Goal: Information Seeking & Learning: Check status

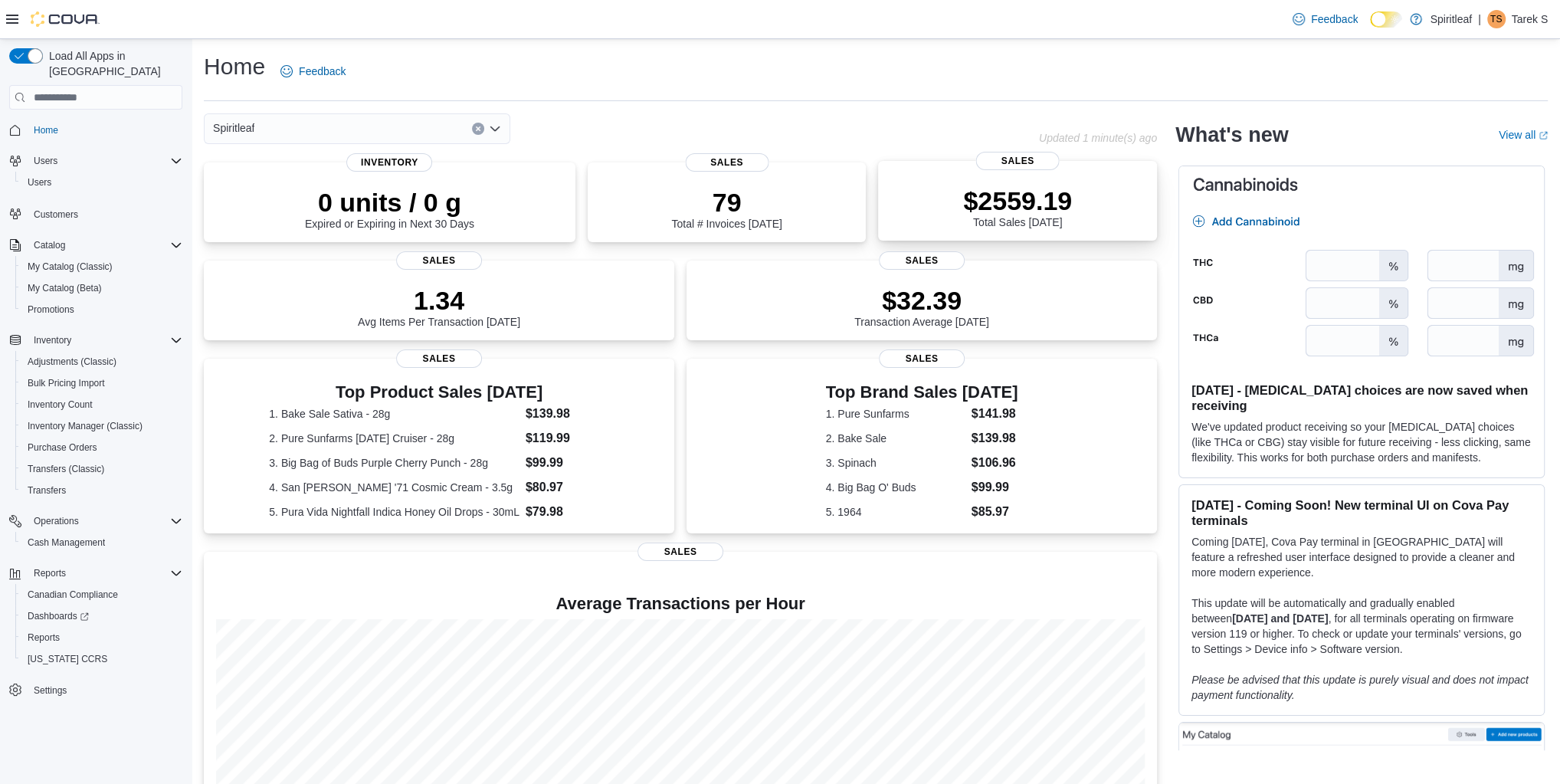
click at [1013, 200] on p "$2559.19" at bounding box center [1018, 201] width 109 height 31
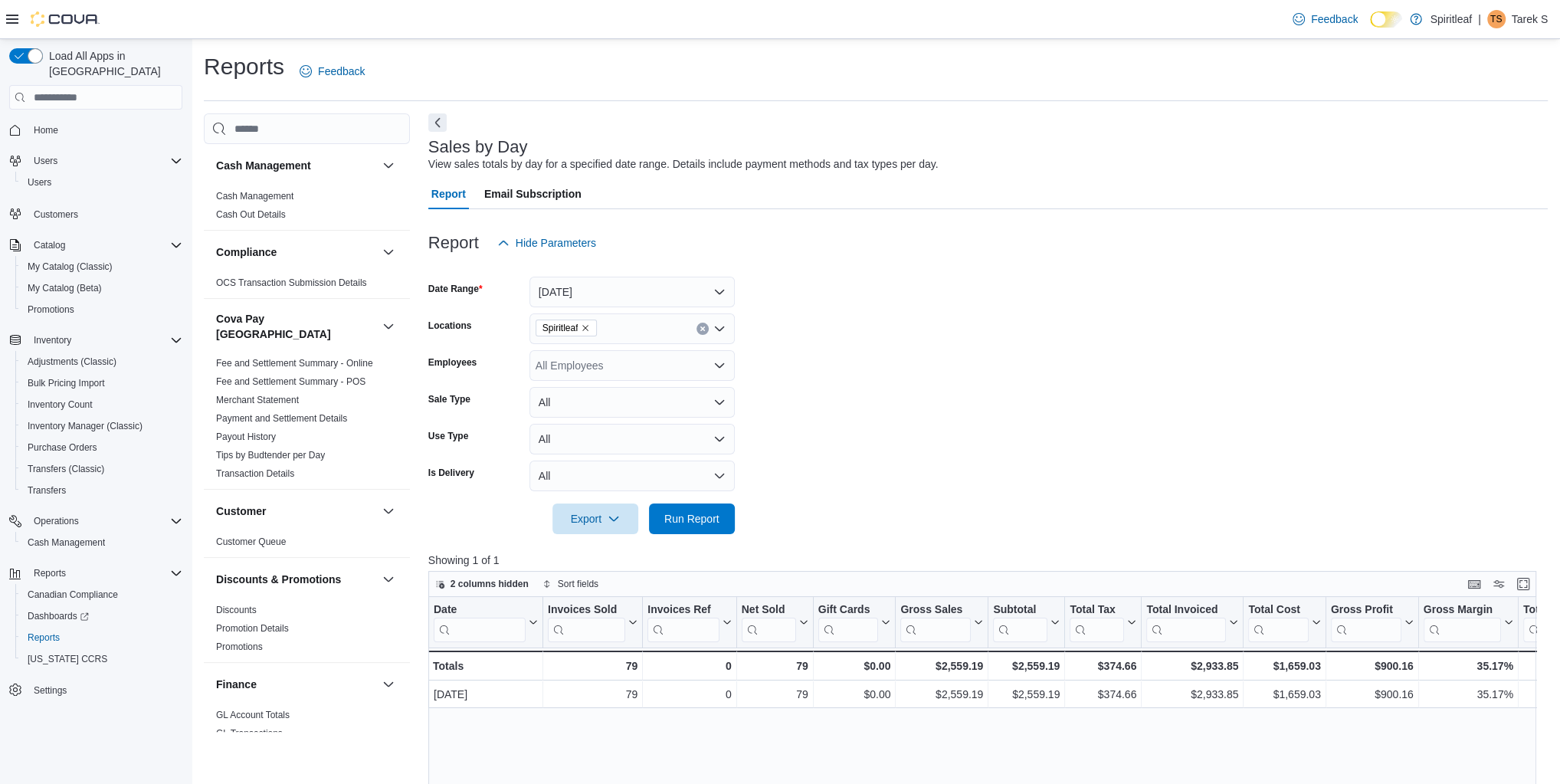
drag, startPoint x: 992, startPoint y: 257, endPoint x: 979, endPoint y: 258, distance: 13.0
drag, startPoint x: 1099, startPoint y: 277, endPoint x: 1047, endPoint y: 305, distance: 59.1
click at [1098, 277] on form "Date Range [DATE] Locations Spiritleaf Employees All Employees Sale Type All Us…" at bounding box center [988, 396] width 1120 height 276
click at [43, 26] on img at bounding box center [65, 19] width 69 height 15
click at [7, 16] on icon at bounding box center [12, 19] width 12 height 12
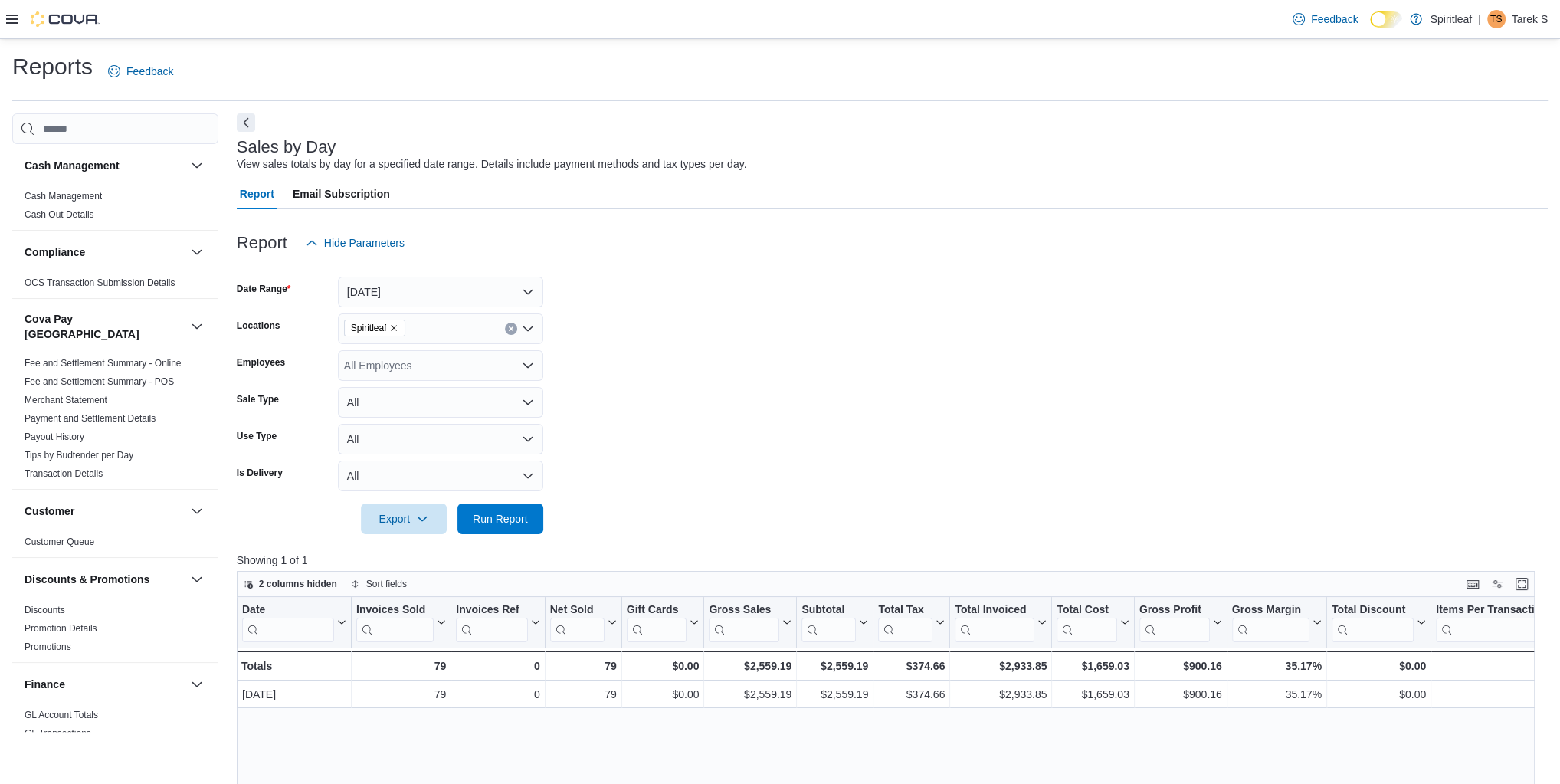
click at [7, 16] on icon at bounding box center [12, 19] width 12 height 12
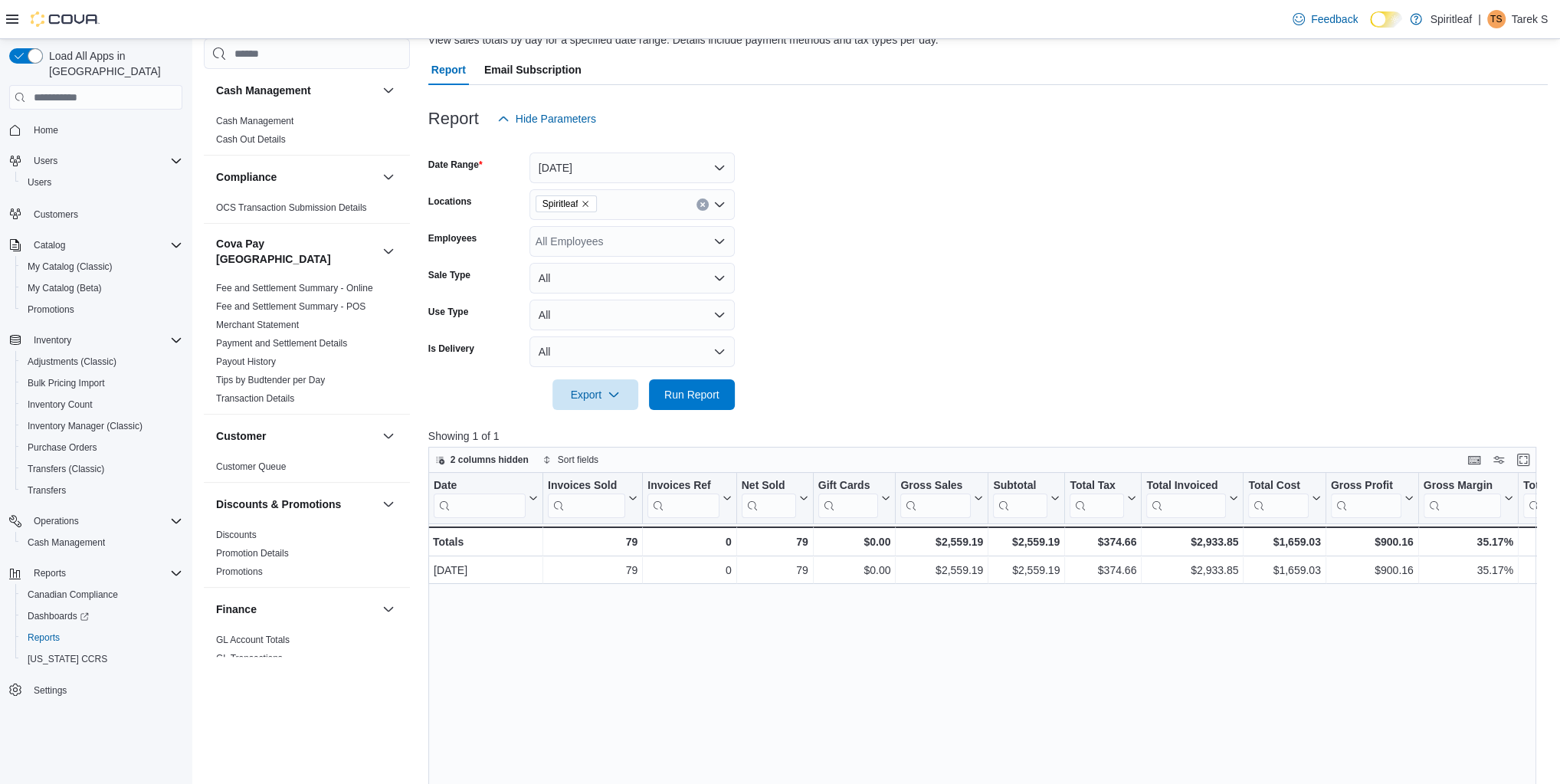
scroll to position [306, 0]
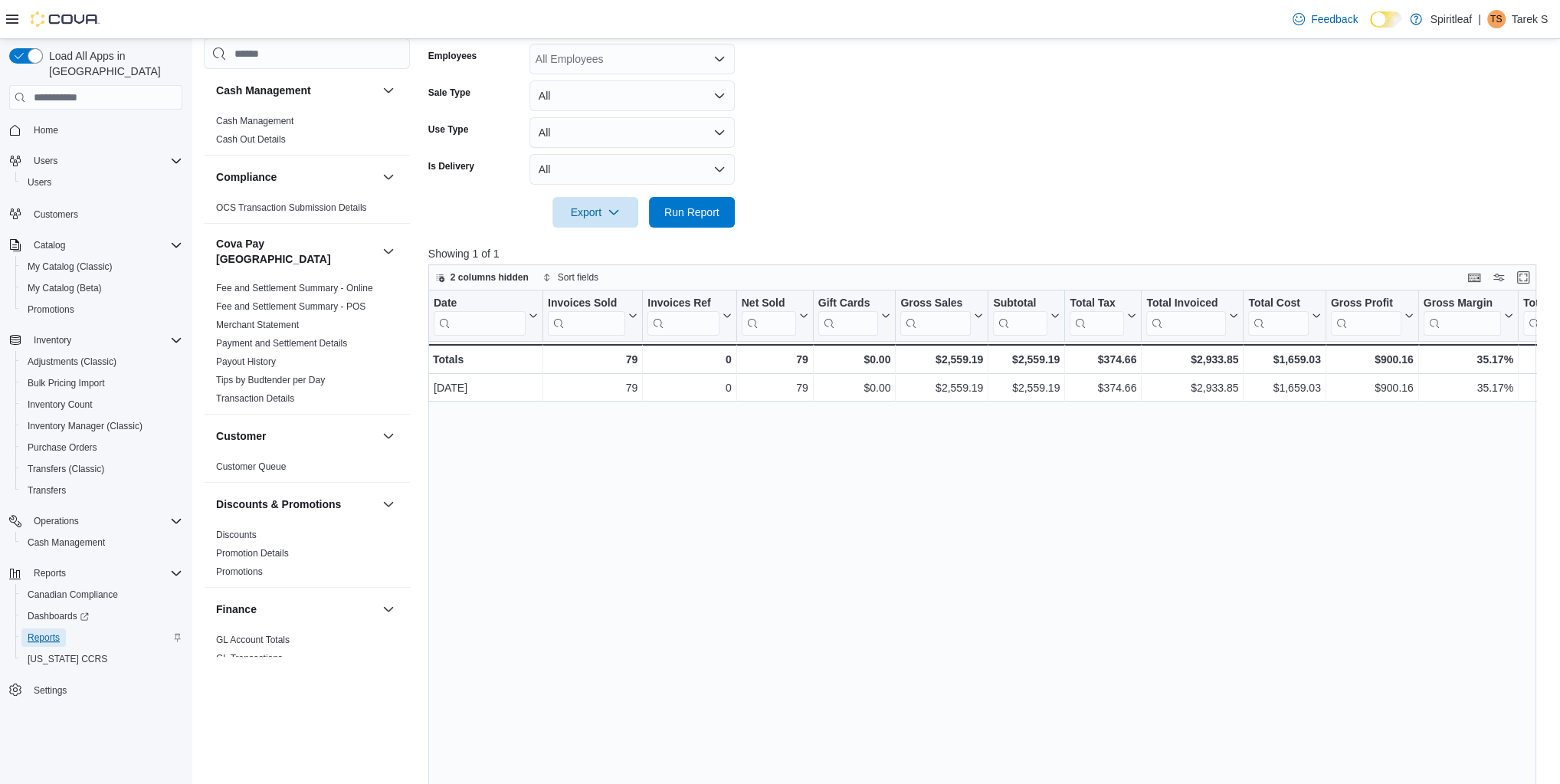
click at [49, 632] on span "Reports" at bounding box center [44, 637] width 32 height 12
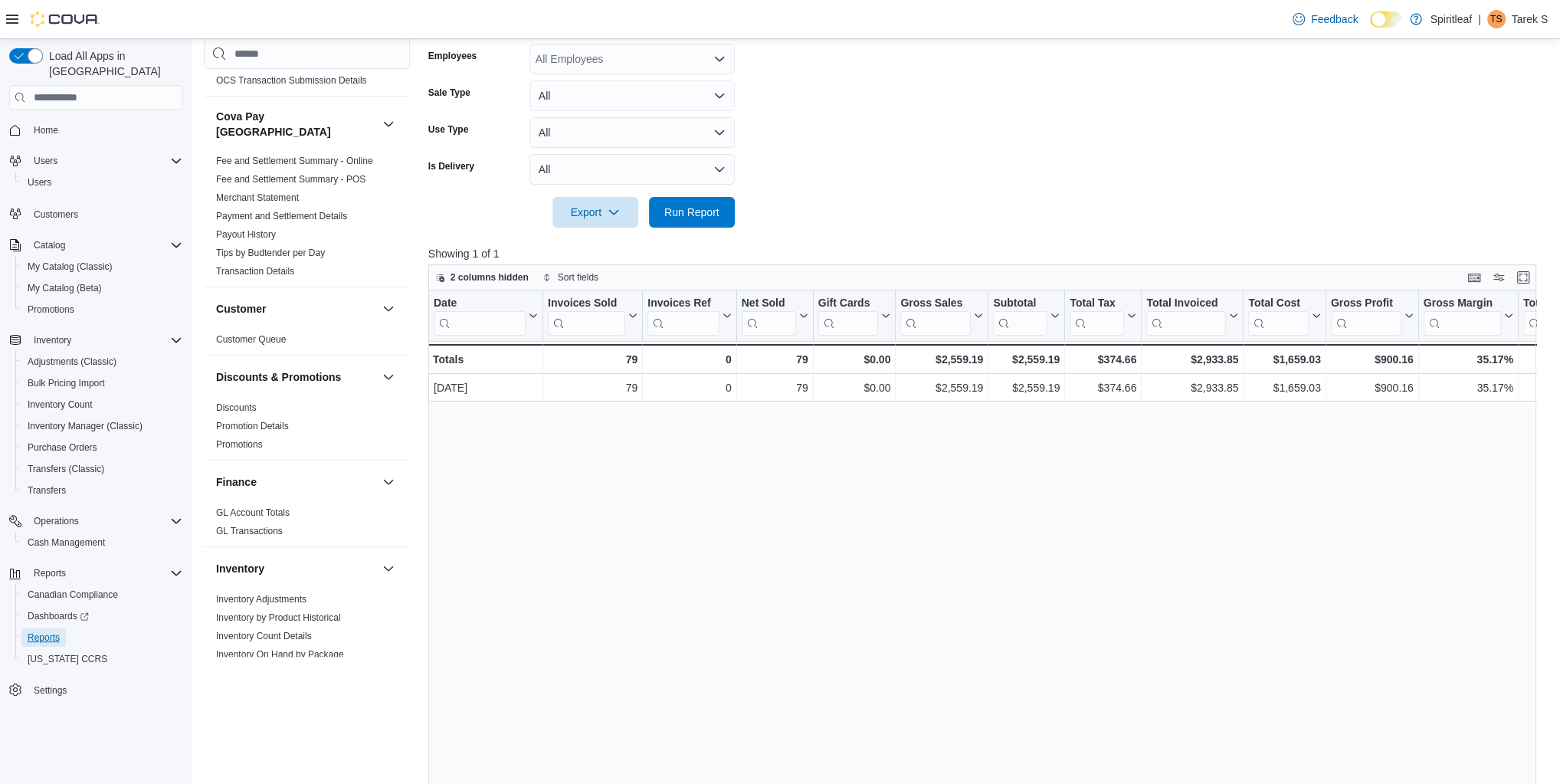
scroll to position [368, 0]
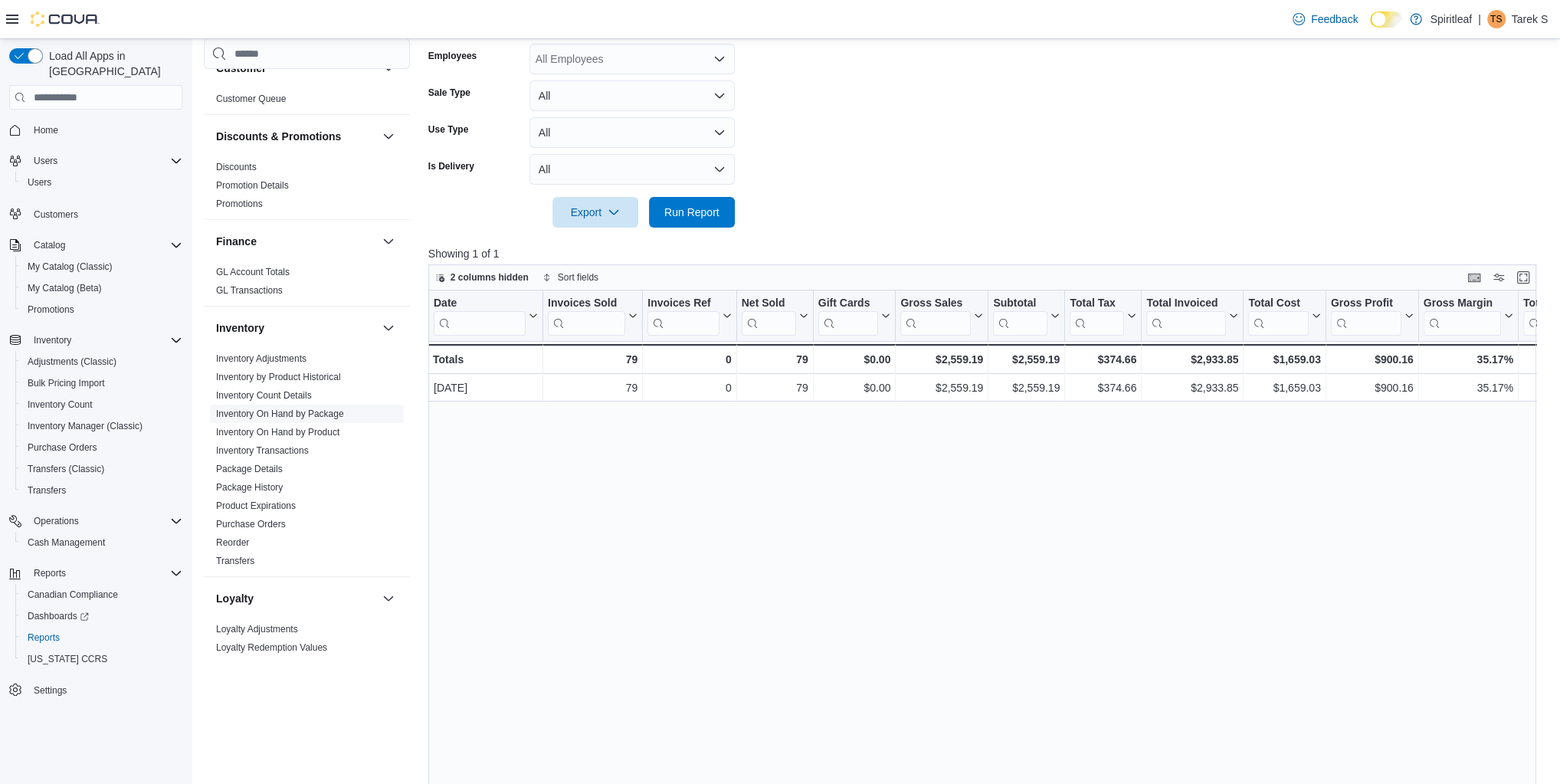
click at [290, 409] on link "Inventory On Hand by Package" at bounding box center [280, 413] width 128 height 11
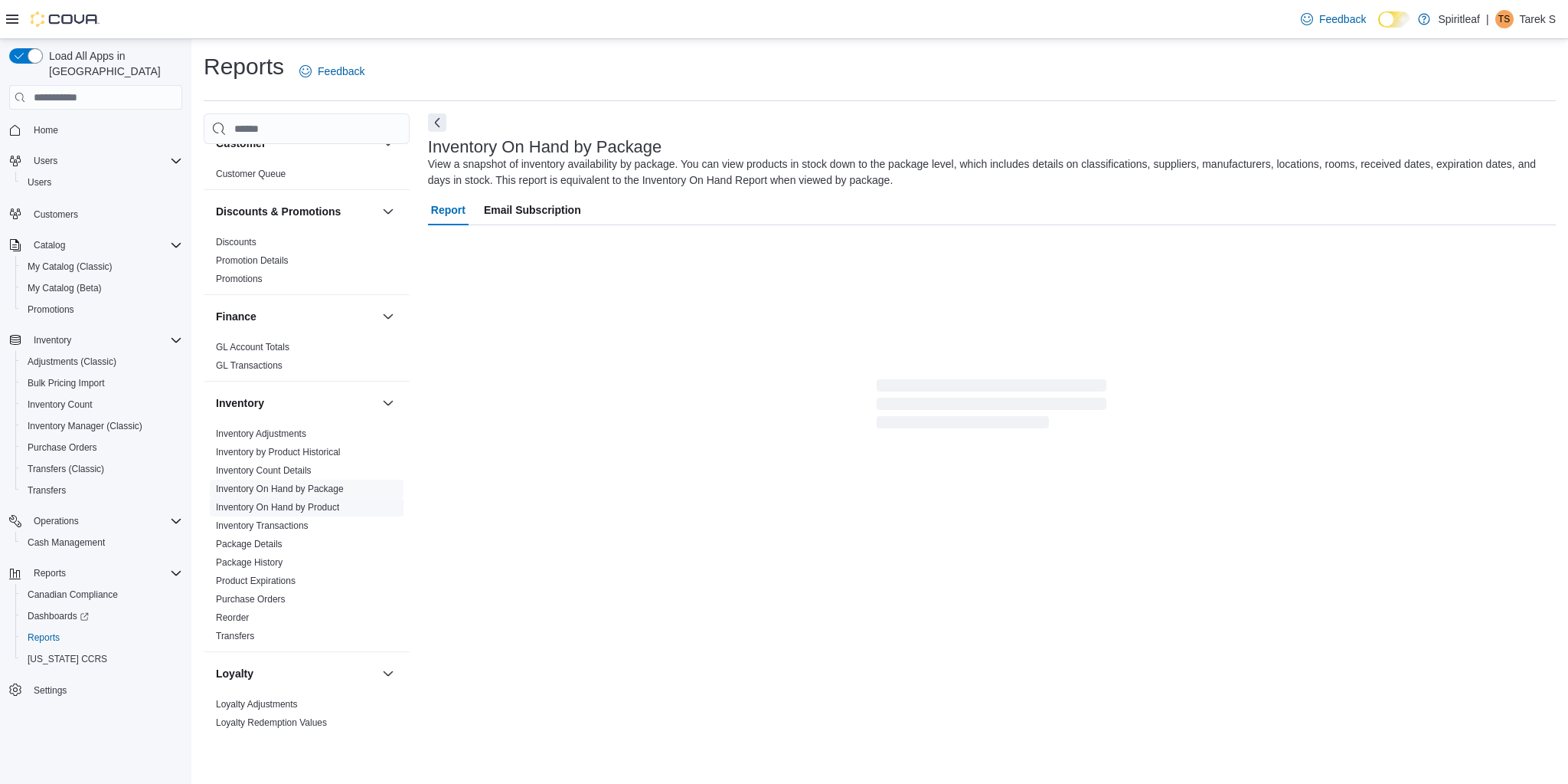
click at [332, 502] on link "Inventory On Hand by Product" at bounding box center [277, 507] width 123 height 11
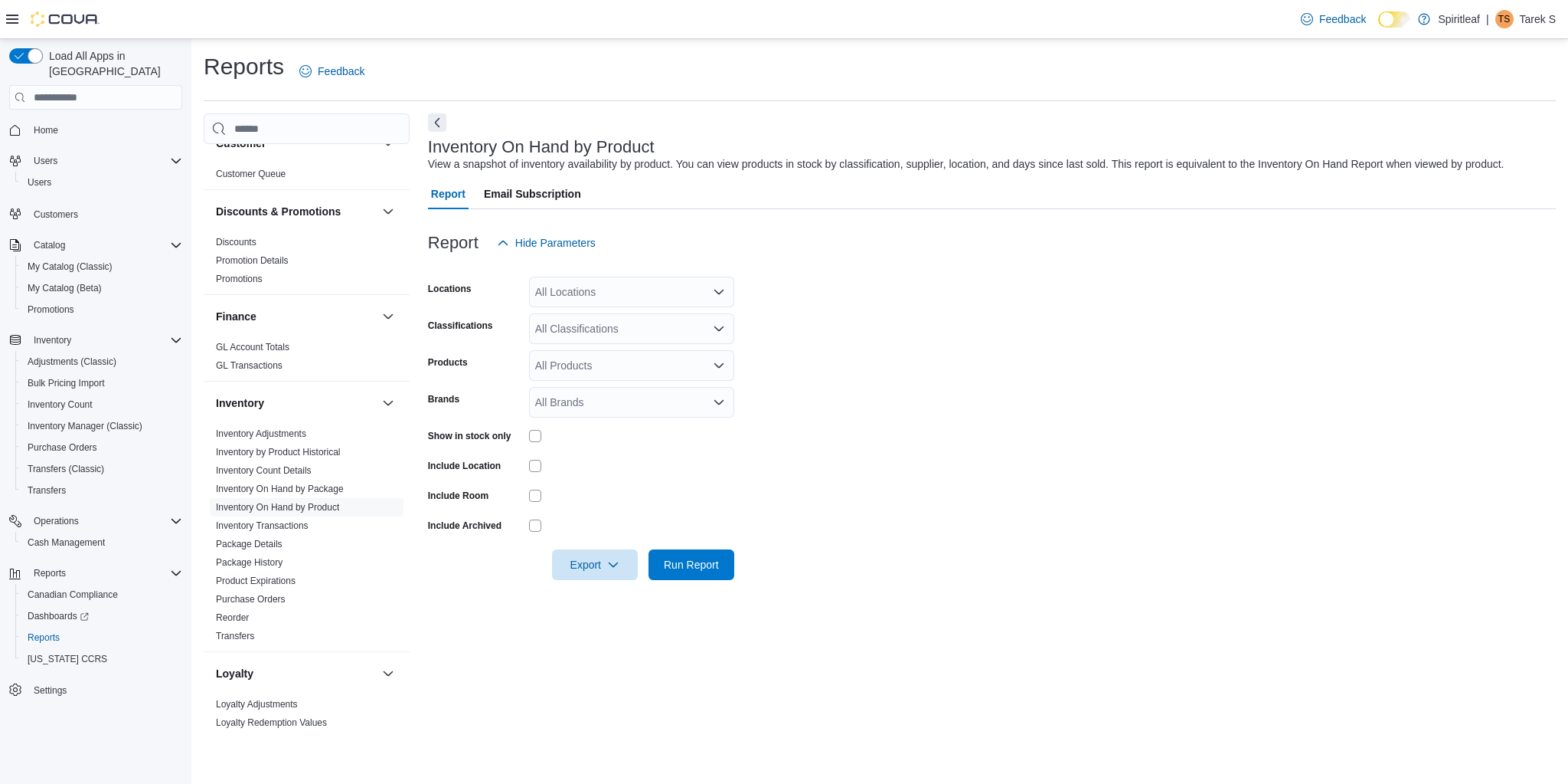
click at [592, 289] on div "All Locations" at bounding box center [631, 292] width 205 height 31
type input "***"
click at [628, 318] on span "104 - Kelowna" at bounding box center [619, 318] width 69 height 15
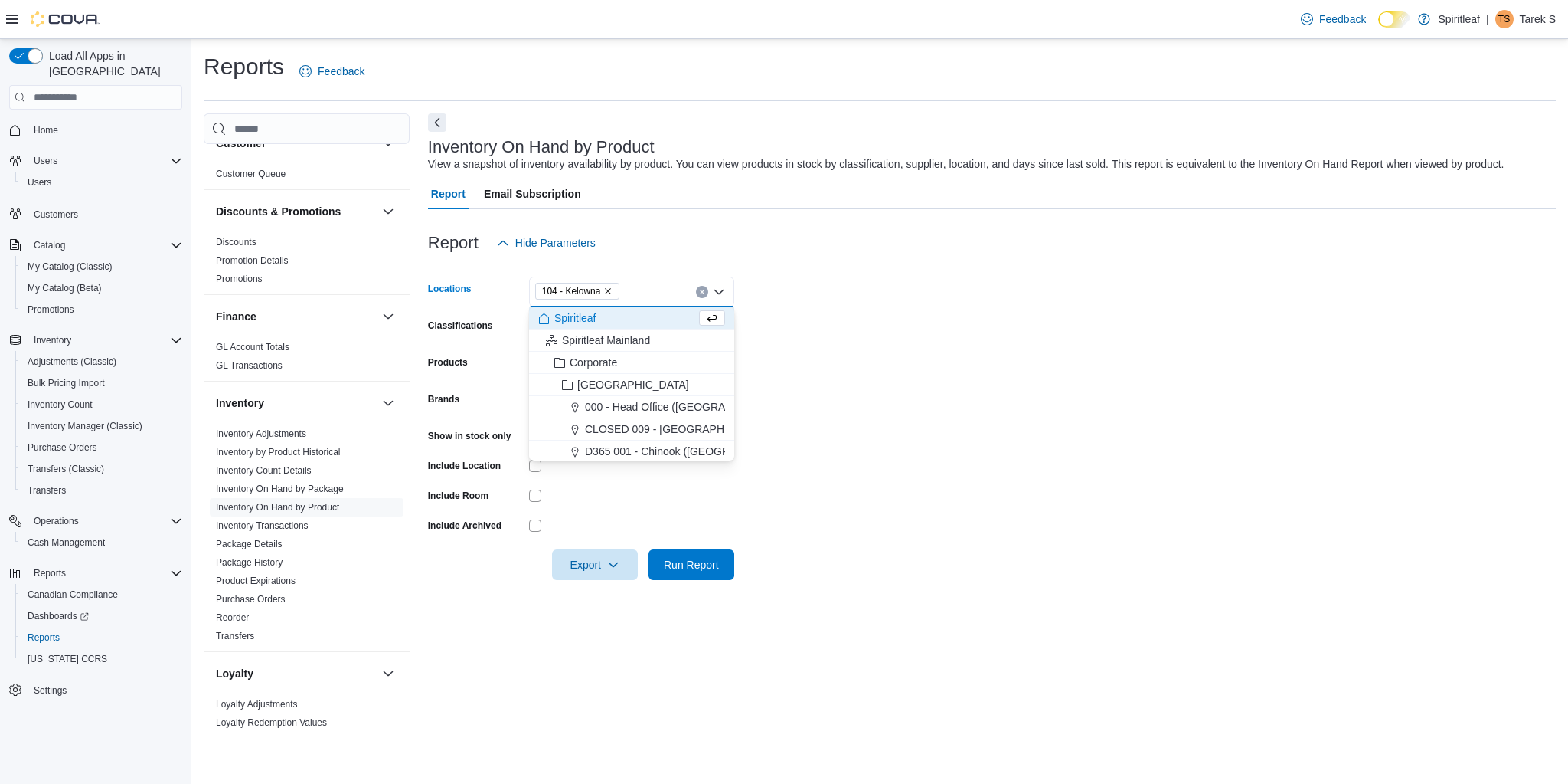
drag, startPoint x: 916, startPoint y: 306, endPoint x: 703, endPoint y: 318, distance: 213.3
click at [907, 306] on form "Locations 104 - [GEOGRAPHIC_DATA] Combo box. Selected. 104 - [GEOGRAPHIC_DATA].…" at bounding box center [992, 418] width 1128 height 322
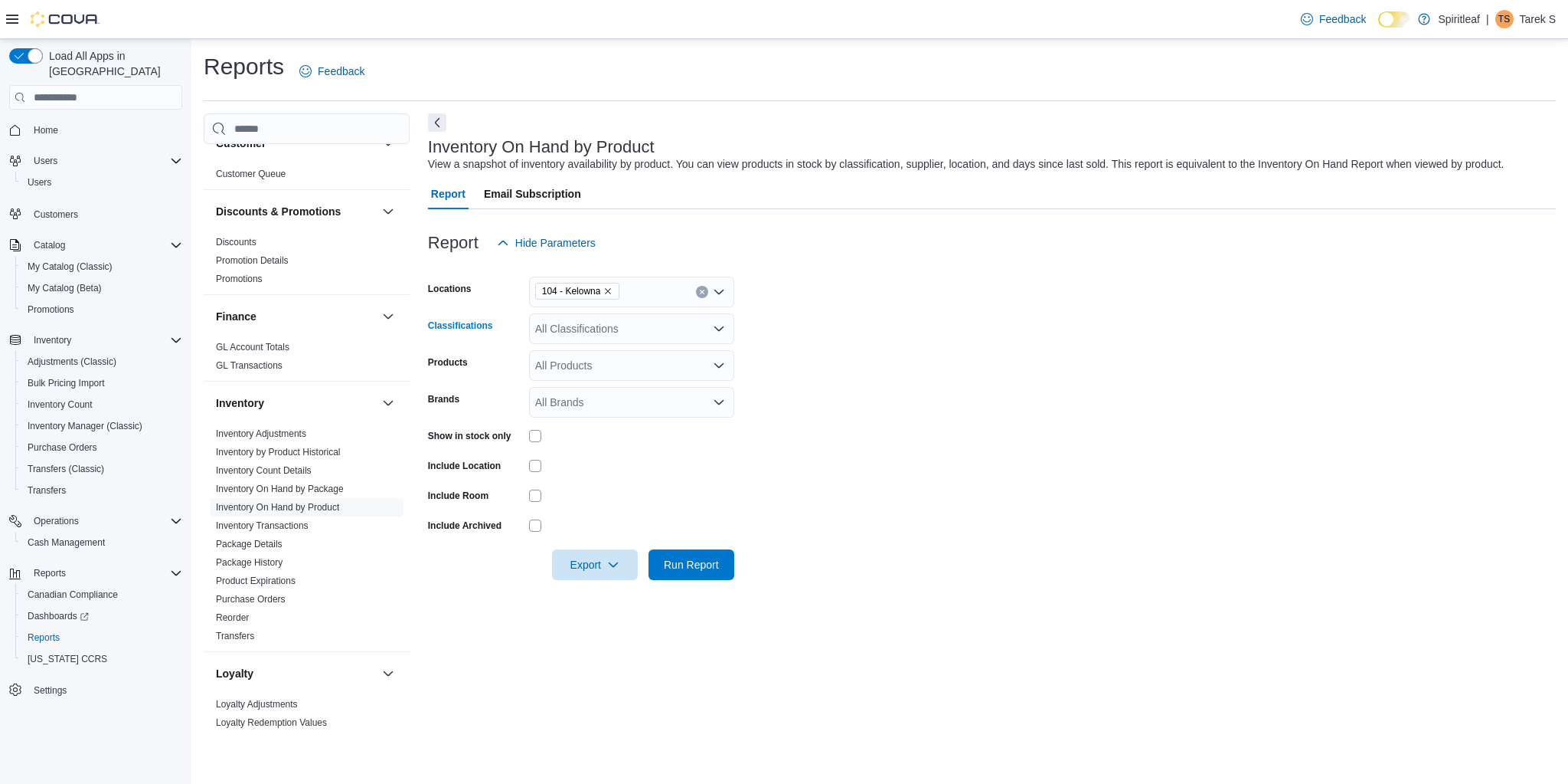
click at [633, 327] on div "All Classifications" at bounding box center [631, 328] width 205 height 31
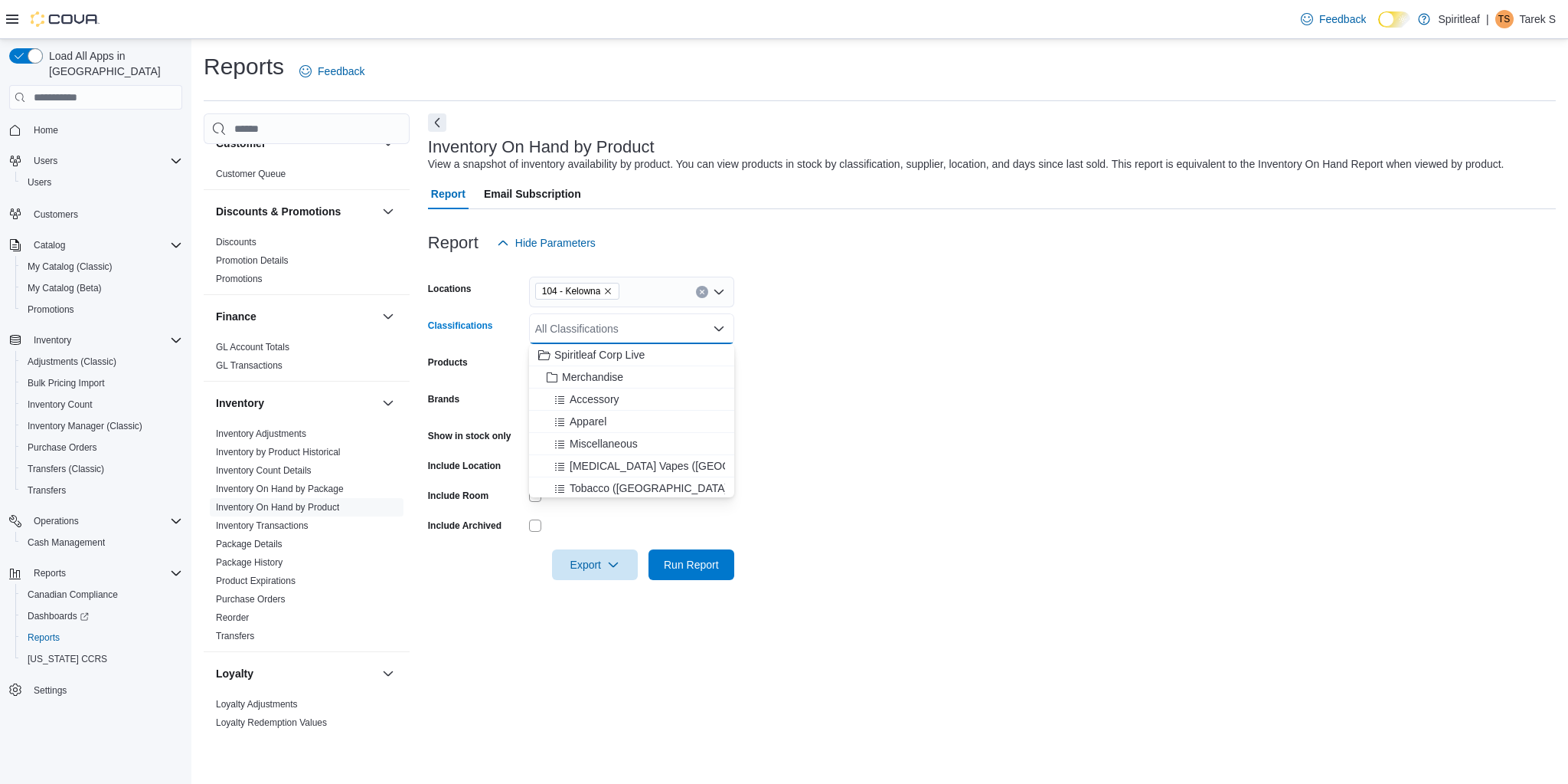
click at [954, 317] on form "Locations 104 - [GEOGRAPHIC_DATA] Classifications All Classifications Combo box…" at bounding box center [992, 418] width 1128 height 322
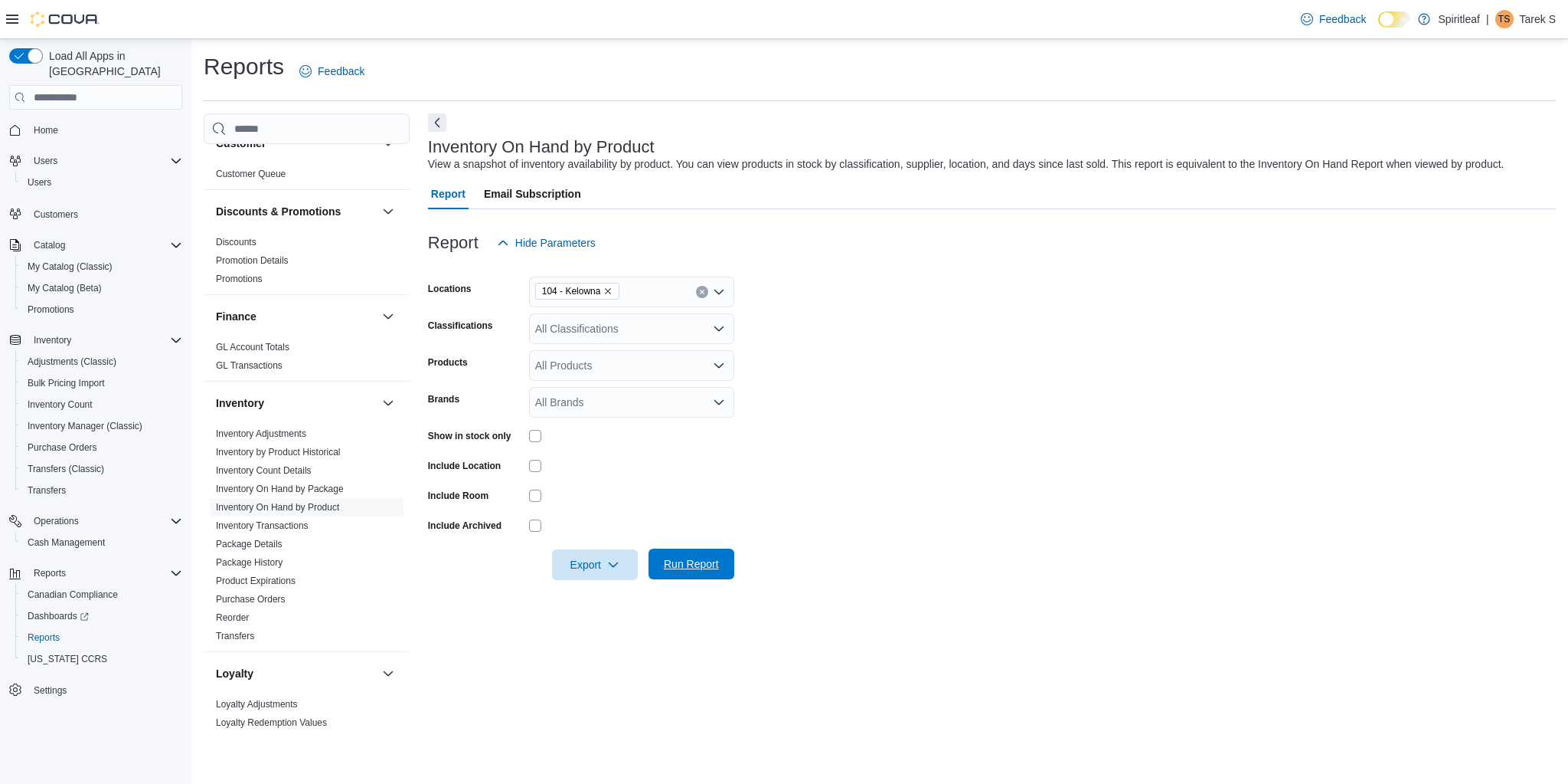
click at [704, 567] on span "Run Report" at bounding box center [691, 563] width 55 height 15
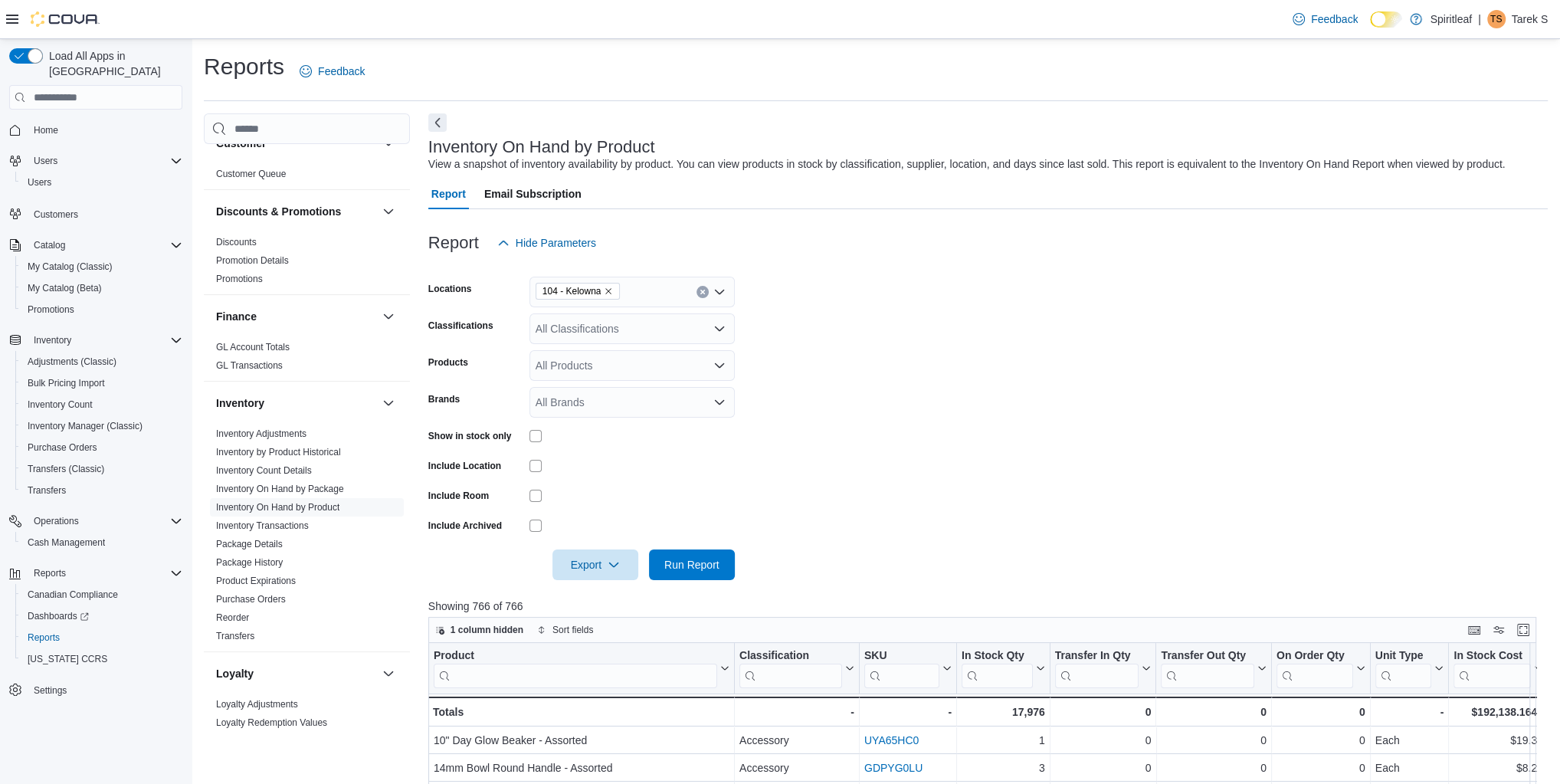
scroll to position [245, 0]
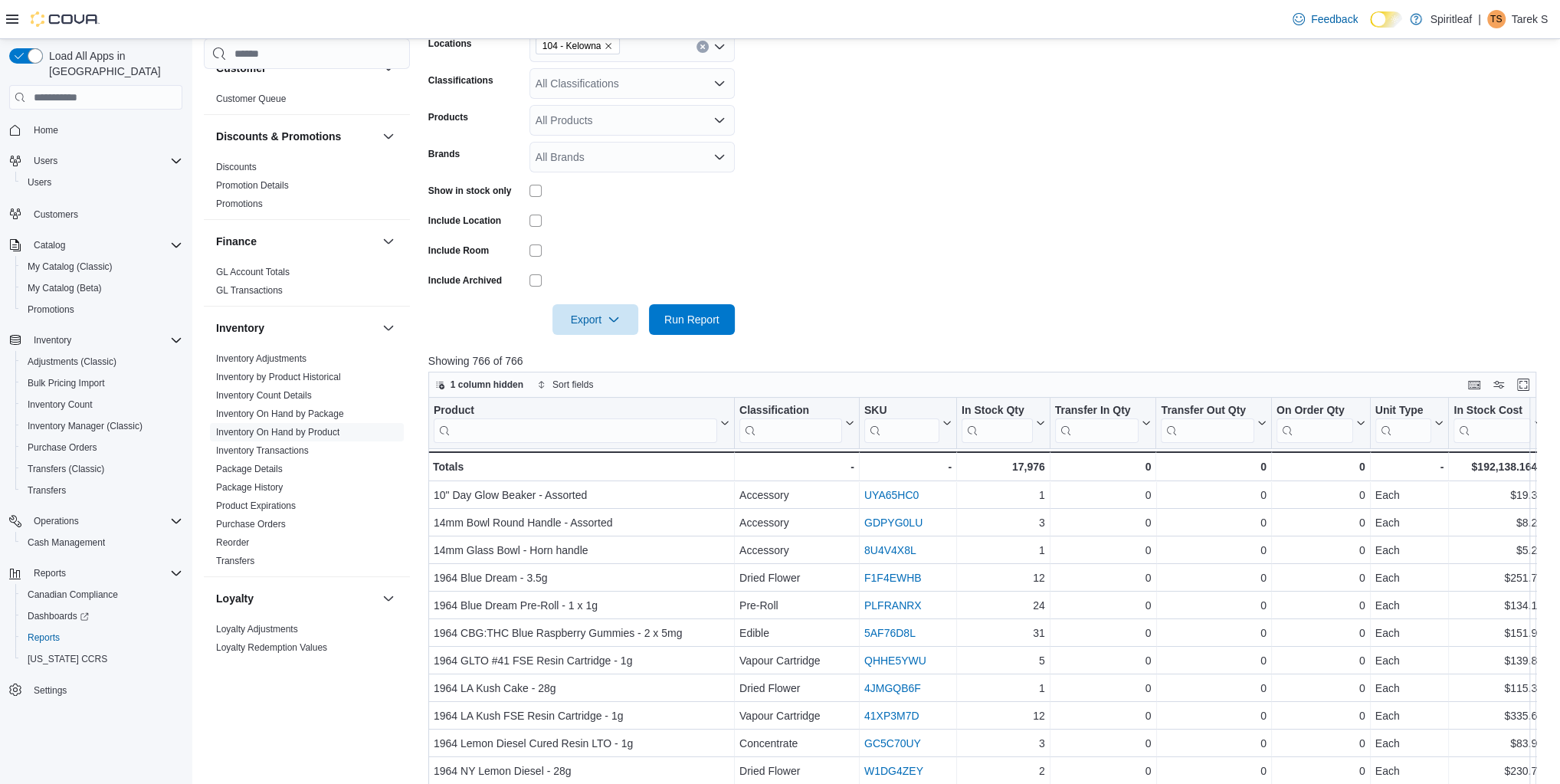
click at [910, 283] on form "Locations 104 - Kelowna Classifications All Classifications Products All Produc…" at bounding box center [988, 174] width 1120 height 322
click at [632, 426] on input "search" at bounding box center [576, 431] width 284 height 24
type input "****"
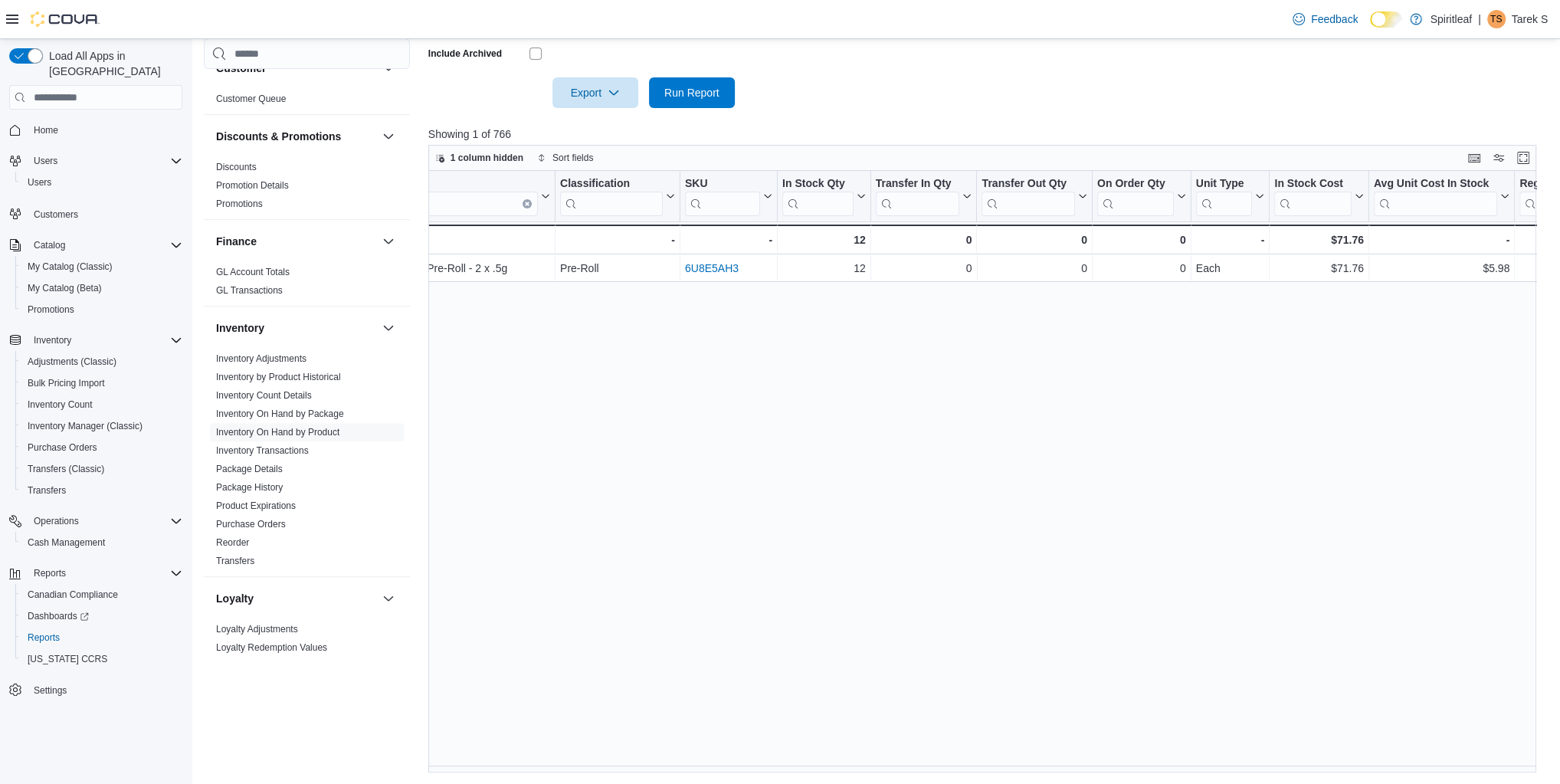
scroll to position [0, 184]
click at [817, 599] on div "Product **** Click to view column header actions Classification Click to view c…" at bounding box center [987, 472] width 1117 height 602
